Goal: Task Accomplishment & Management: Use online tool/utility

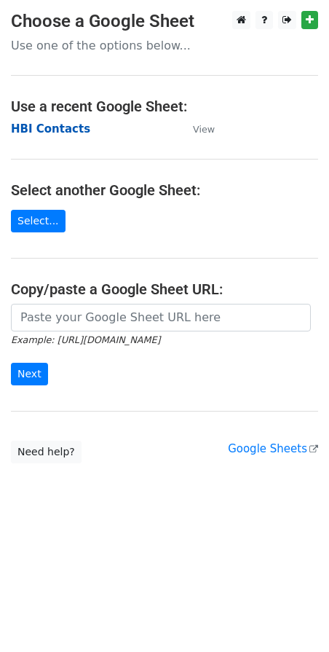
click at [71, 133] on strong "HBI Contacts" at bounding box center [50, 128] width 79 height 13
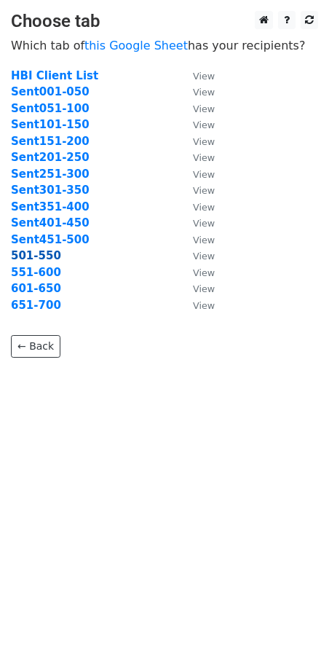
click at [43, 256] on strong "501-550" at bounding box center [36, 255] width 50 height 13
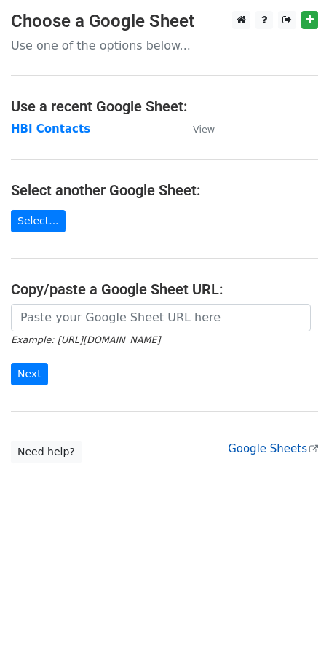
click at [281, 451] on link "Google Sheets" at bounding box center [273, 448] width 90 height 13
click at [262, 461] on main "Choose a Google Sheet Use one of the options below... Use a recent Google Sheet…" at bounding box center [164, 237] width 329 height 452
click at [270, 450] on link "Google Sheets" at bounding box center [273, 448] width 90 height 13
click at [210, 130] on small "View" at bounding box center [204, 129] width 22 height 11
